Goal: Task Accomplishment & Management: Manage account settings

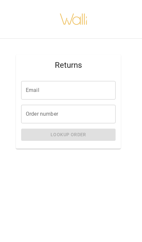
click at [102, 97] on input "Email" at bounding box center [68, 90] width 95 height 19
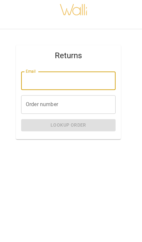
type input "**********"
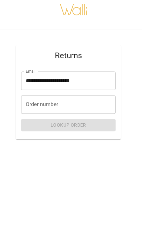
scroll to position [9, 0]
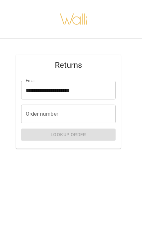
click at [93, 106] on input "Order number" at bounding box center [68, 114] width 95 height 19
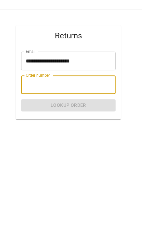
scroll to position [34, 0]
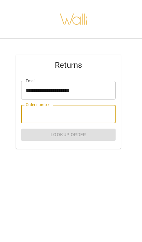
click at [39, 105] on input "Order number" at bounding box center [68, 114] width 95 height 19
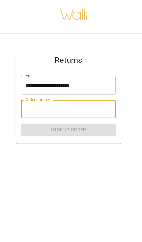
paste input "*******"
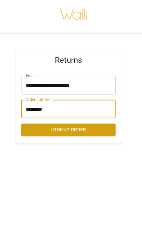
type input "*******"
click at [47, 129] on button "Lookup Order" at bounding box center [68, 135] width 95 height 12
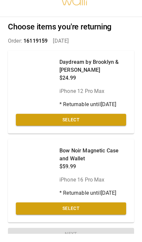
scroll to position [9, 0]
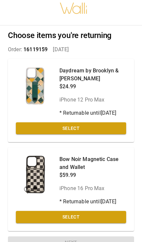
click at [69, 135] on button "Select" at bounding box center [71, 128] width 110 height 12
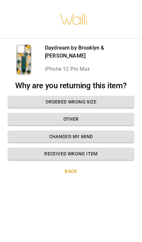
click at [57, 98] on button "Ordered wrong size" at bounding box center [71, 102] width 126 height 12
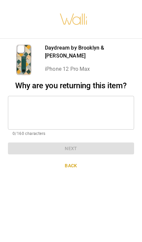
click at [69, 161] on button "Back" at bounding box center [71, 166] width 126 height 12
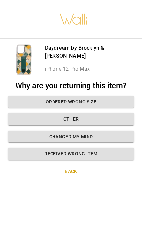
click at [59, 96] on button "Ordered wrong size" at bounding box center [71, 102] width 126 height 12
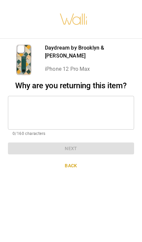
click at [29, 112] on textarea at bounding box center [71, 112] width 117 height 23
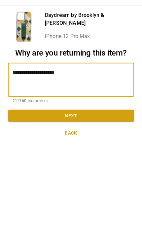
type textarea "**********"
click at [98, 142] on button "Next" at bounding box center [71, 148] width 126 height 12
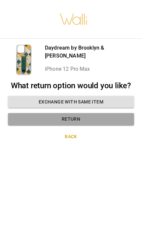
click at [104, 116] on button "Return" at bounding box center [71, 119] width 126 height 12
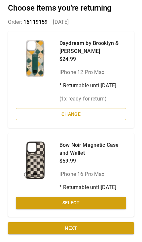
click at [86, 204] on button "Select" at bounding box center [71, 203] width 110 height 12
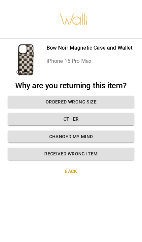
click at [62, 96] on button "Ordered wrong size" at bounding box center [71, 102] width 126 height 12
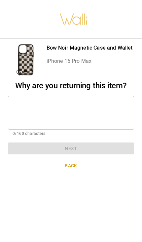
click at [20, 101] on textarea at bounding box center [71, 112] width 117 height 23
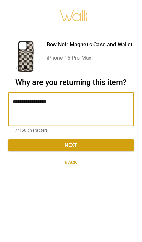
type textarea "**********"
click at [99, 142] on button "Next" at bounding box center [71, 148] width 126 height 12
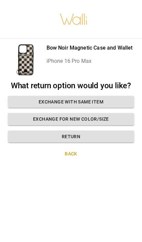
click at [106, 113] on button "Exchange for new color/size" at bounding box center [71, 119] width 126 height 12
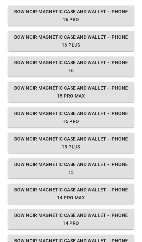
scroll to position [111, 0]
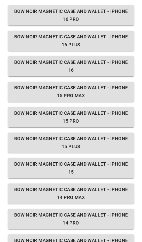
click at [92, 92] on button "Bow Noir Magnetic Case and Wallet - iPhone 15 Pro Max" at bounding box center [71, 92] width 126 height 20
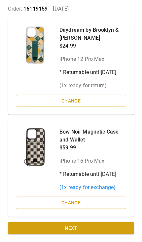
scroll to position [64, 0]
click at [92, 227] on button "Next" at bounding box center [71, 228] width 126 height 12
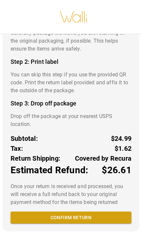
scroll to position [404, 0]
click at [88, 218] on button "Confirm return" at bounding box center [71, 218] width 121 height 12
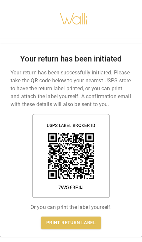
click at [75, 216] on link "Print return label" at bounding box center [71, 222] width 60 height 12
